Goal: Obtain resource: Download file/media

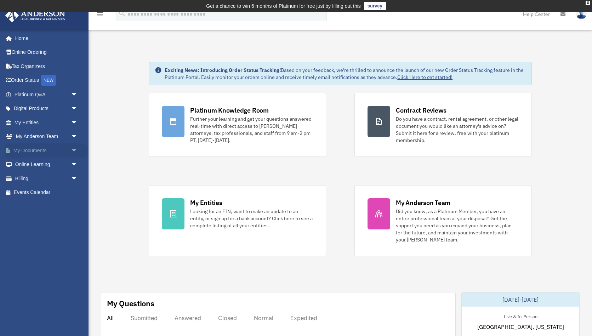
click at [73, 149] on span "arrow_drop_down" at bounding box center [78, 150] width 14 height 15
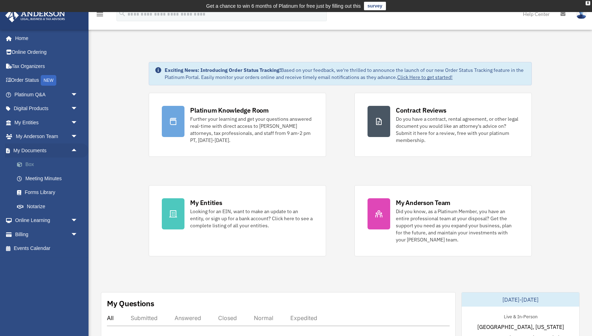
click at [27, 163] on link "Box" at bounding box center [49, 164] width 79 height 14
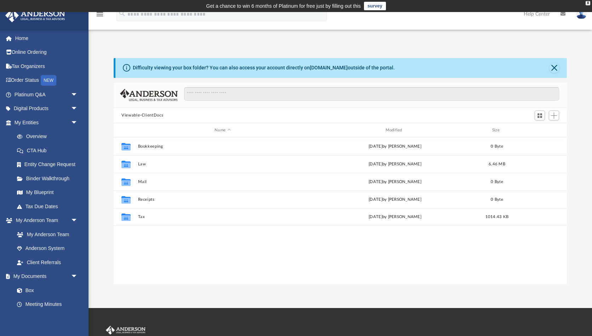
scroll to position [161, 453]
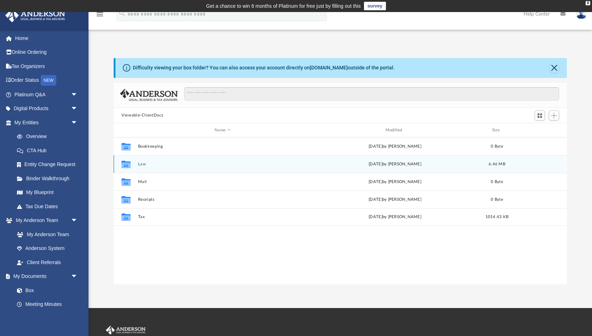
click at [135, 165] on div "Collaborated Folder Law [DATE] by [PERSON_NAME] 6.46 MB" at bounding box center [340, 164] width 453 height 18
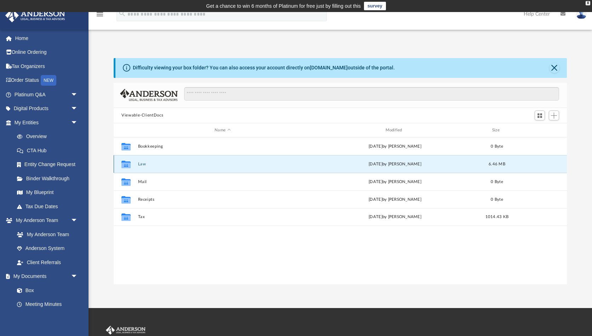
click at [123, 165] on icon "grid" at bounding box center [125, 165] width 9 height 6
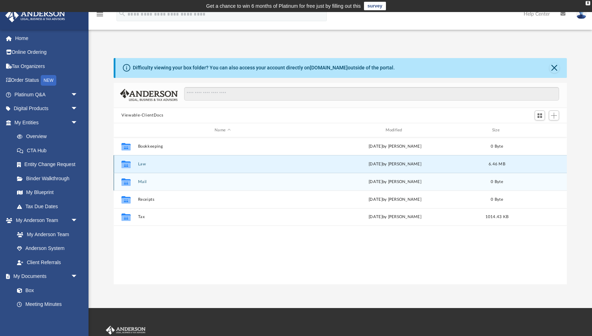
scroll to position [0, 0]
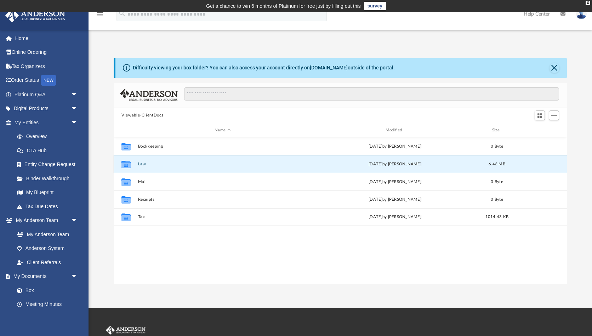
click at [385, 164] on div "[DATE] by [PERSON_NAME]" at bounding box center [394, 164] width 169 height 6
click at [125, 164] on icon "grid" at bounding box center [125, 164] width 9 height 7
click at [154, 236] on div "Collaborated Folder Bookkeeping [DATE] by [PERSON_NAME] 0 Byte Collaborated Fol…" at bounding box center [340, 210] width 453 height 147
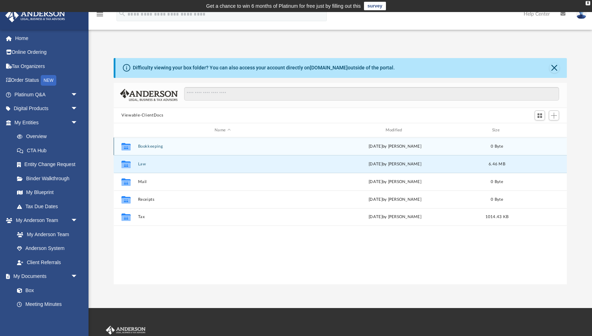
click at [146, 145] on button "Bookkeeping" at bounding box center [222, 146] width 169 height 5
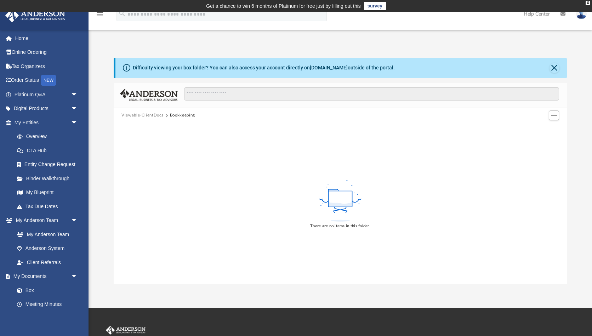
click at [150, 115] on button "Viewable-ClientDocs" at bounding box center [142, 115] width 42 height 6
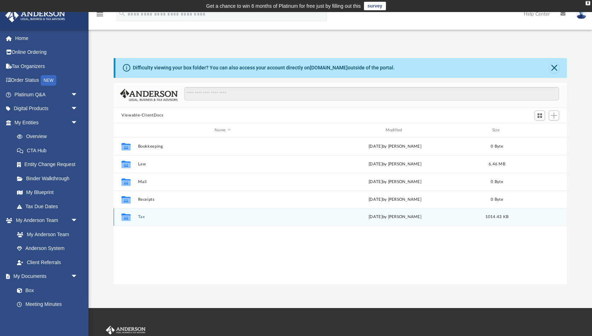
scroll to position [161, 453]
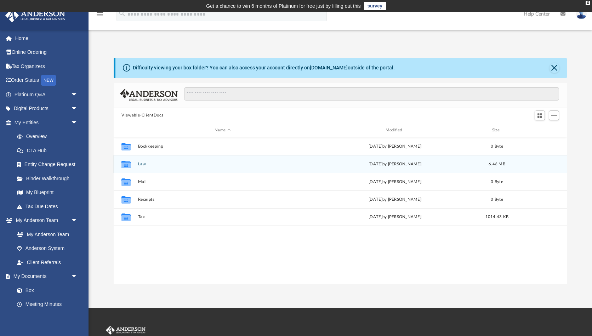
click at [139, 165] on button "Law" at bounding box center [222, 164] width 169 height 5
click at [148, 162] on button "Lumen Sky, LLC" at bounding box center [222, 164] width 169 height 5
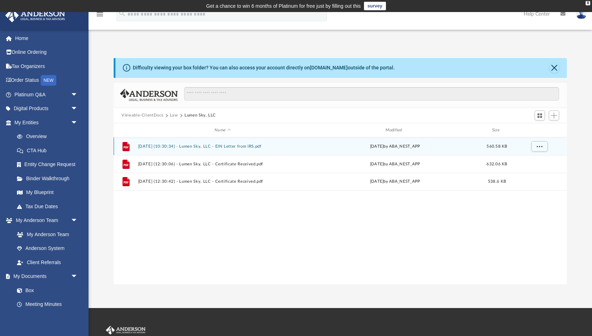
click at [228, 145] on button "2025.07.01 (10:30:34) - Lumen Sky, LLC - EIN Letter from IRS.pdf" at bounding box center [222, 146] width 169 height 5
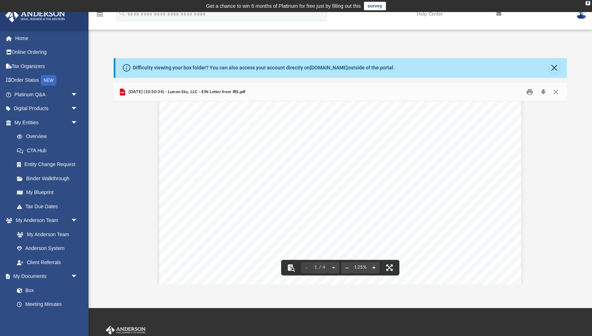
scroll to position [100, 0]
click at [228, 118] on div "Page 1" at bounding box center [340, 240] width 362 height 467
drag, startPoint x: 226, startPoint y: 119, endPoint x: 283, endPoint y: 118, distance: 57.0
click at [283, 118] on div "Page 1" at bounding box center [340, 240] width 362 height 467
